Goal: Information Seeking & Learning: Learn about a topic

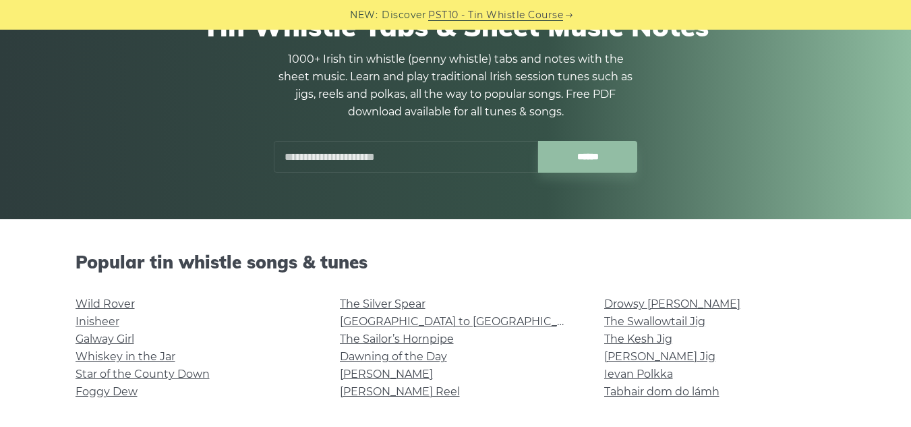
scroll to position [270, 0]
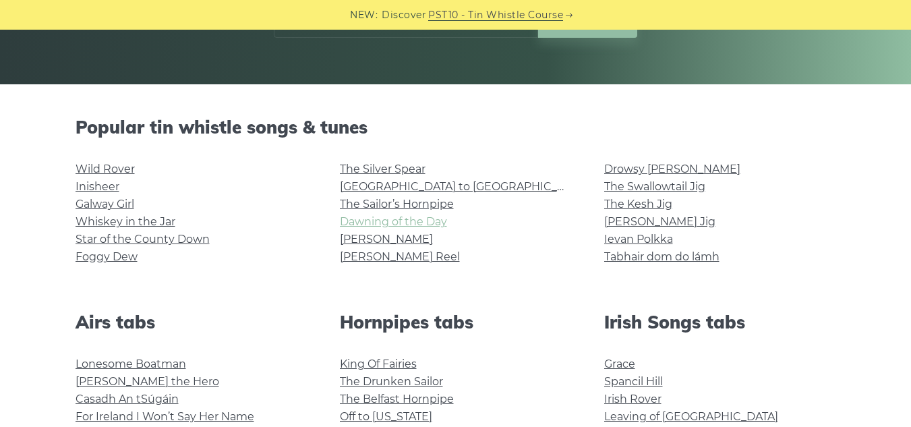
click at [387, 220] on link "Dawning of the Day" at bounding box center [393, 221] width 107 height 13
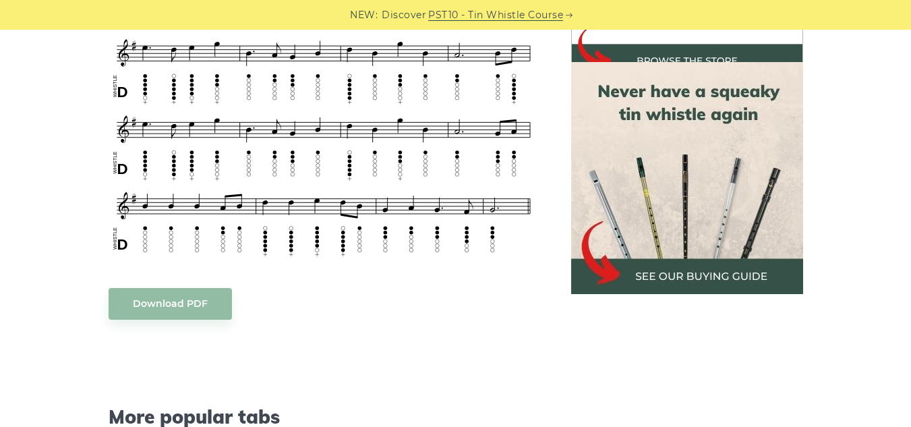
scroll to position [809, 0]
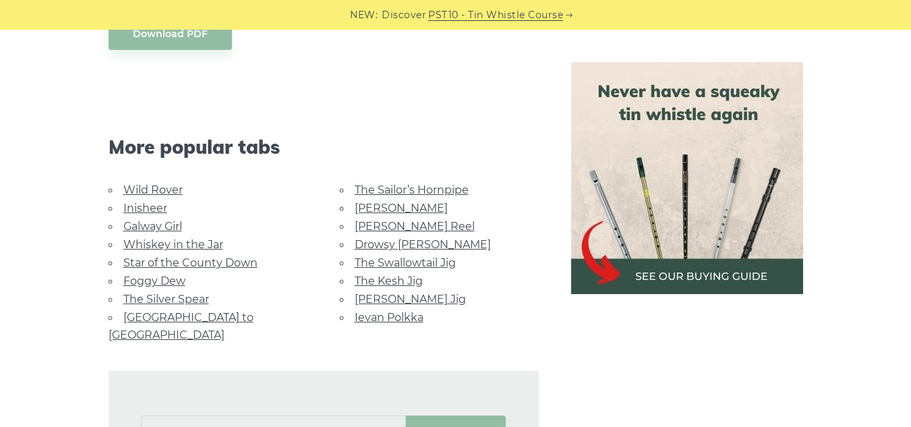
click at [391, 257] on link "The Swallowtail Jig" at bounding box center [405, 262] width 101 height 13
click at [166, 316] on link "[GEOGRAPHIC_DATA] to [GEOGRAPHIC_DATA]" at bounding box center [181, 326] width 145 height 30
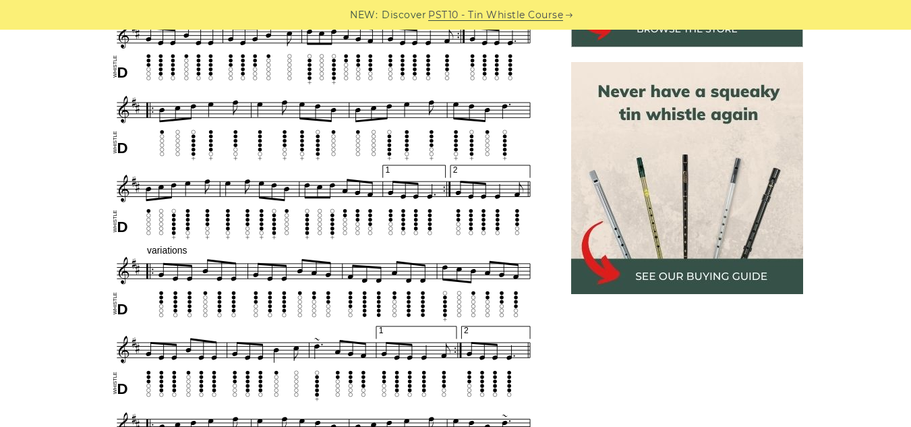
scroll to position [540, 0]
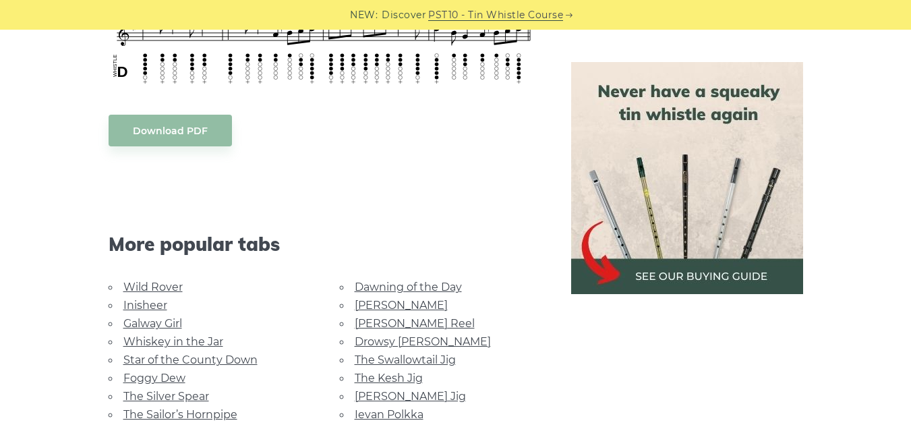
scroll to position [540, 0]
